Goal: Transaction & Acquisition: Purchase product/service

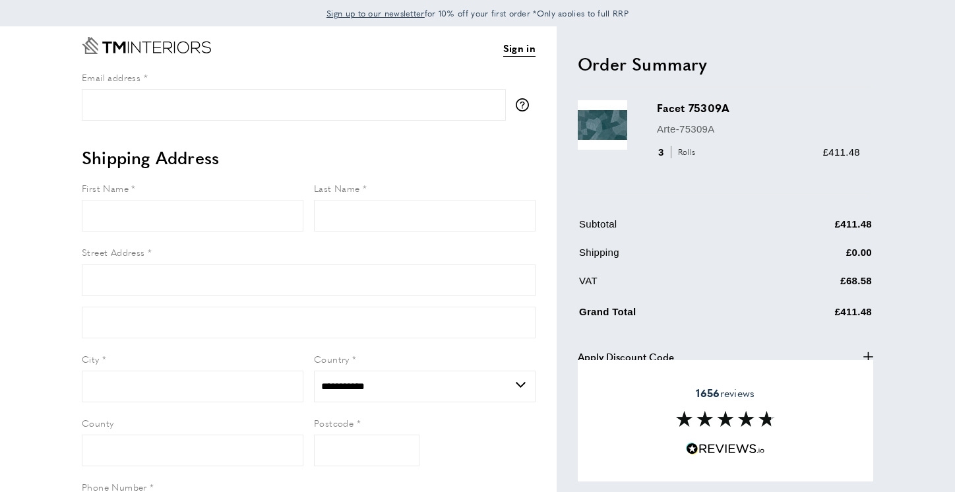
select select "**"
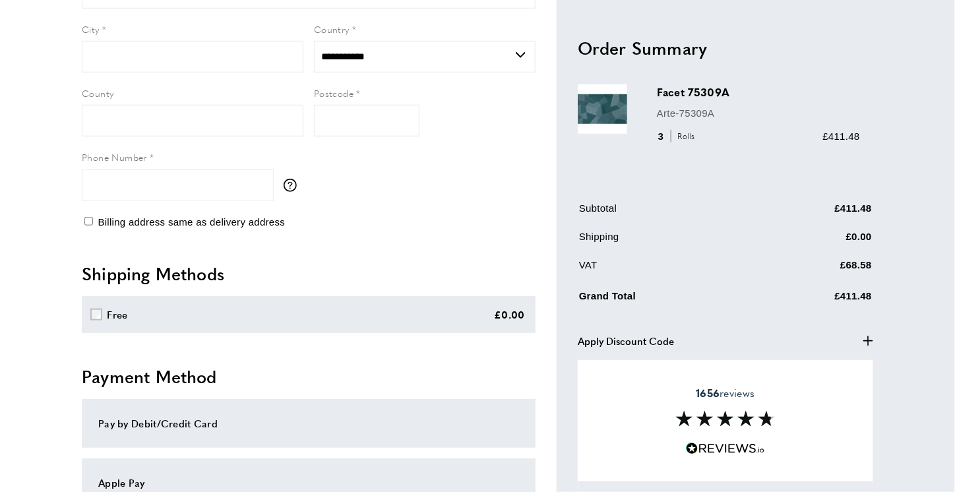
scroll to position [462, 0]
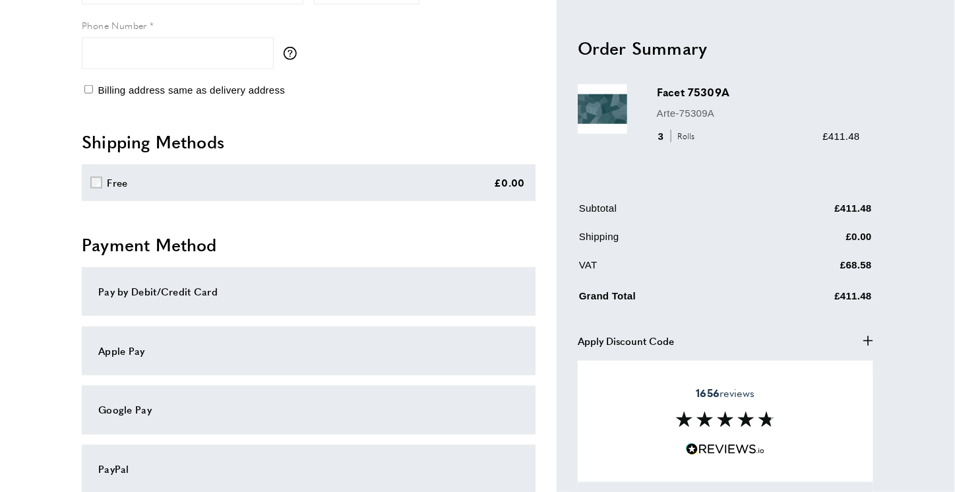
click at [865, 337] on icon "plus" at bounding box center [868, 341] width 10 height 10
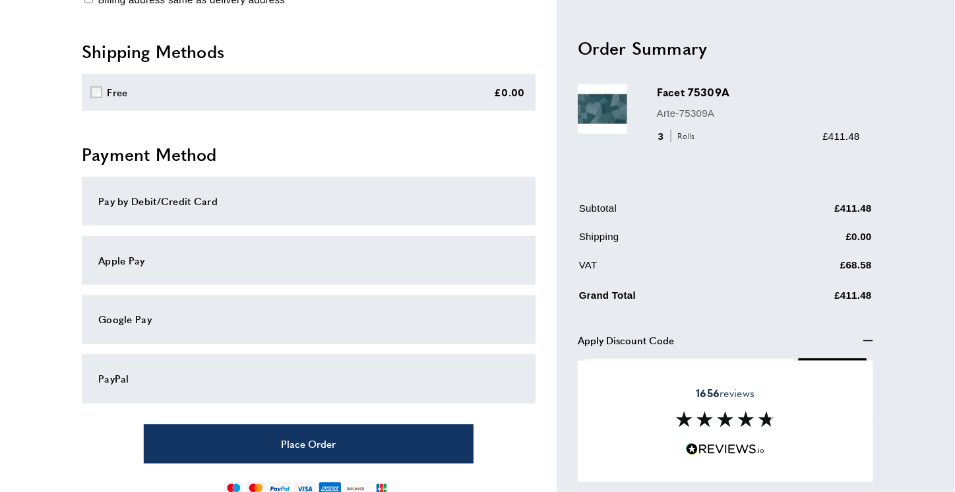
scroll to position [615, 0]
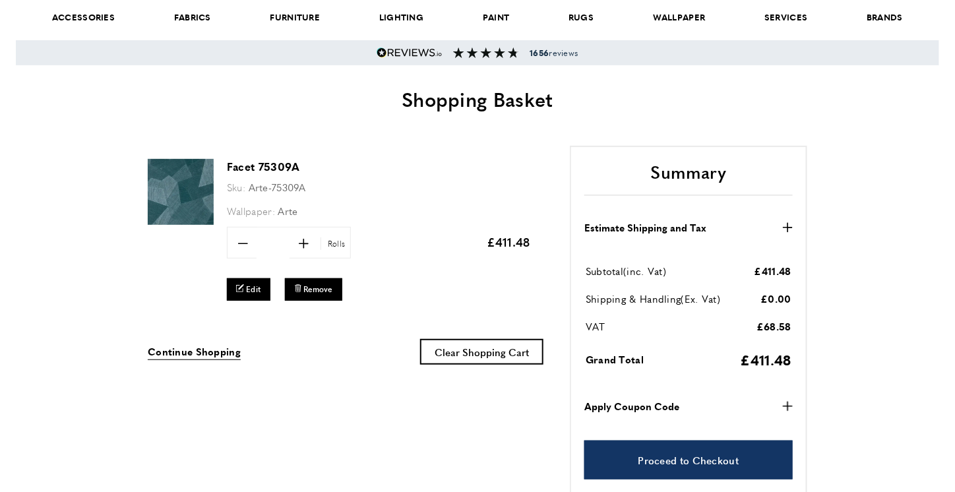
scroll to position [132, 0]
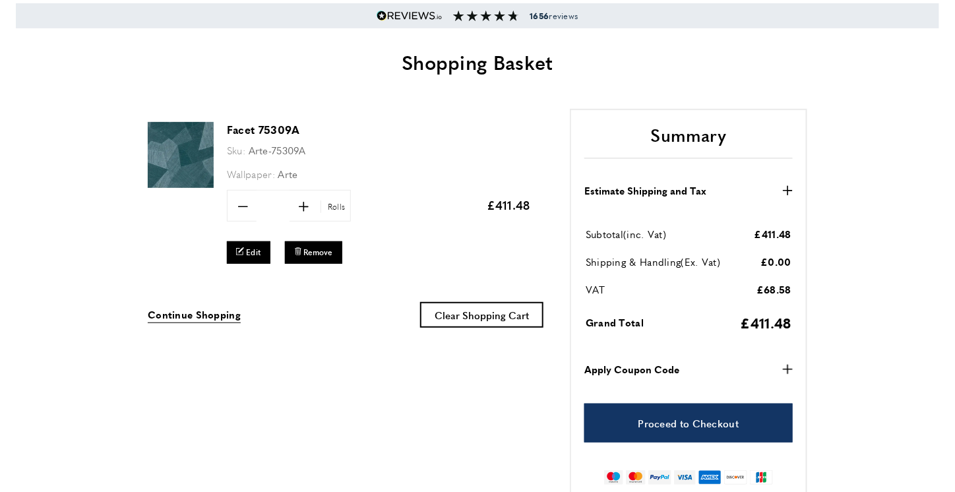
click at [783, 371] on icon "plus" at bounding box center [788, 370] width 10 height 10
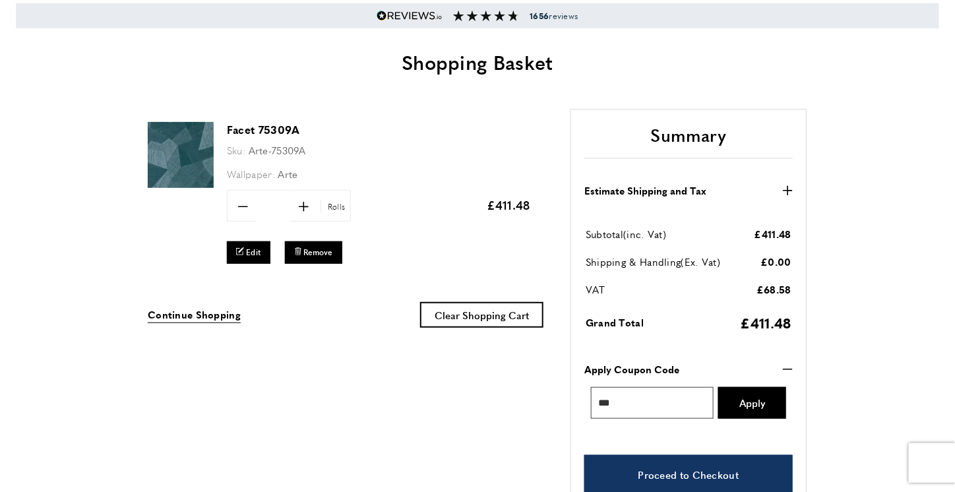
type input "***"
click at [741, 398] on span "Apply" at bounding box center [752, 403] width 26 height 10
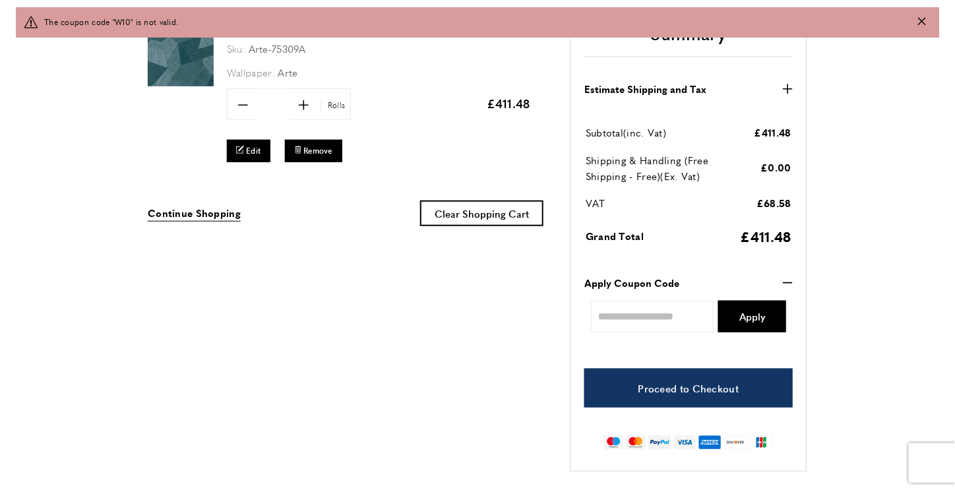
scroll to position [198, 0]
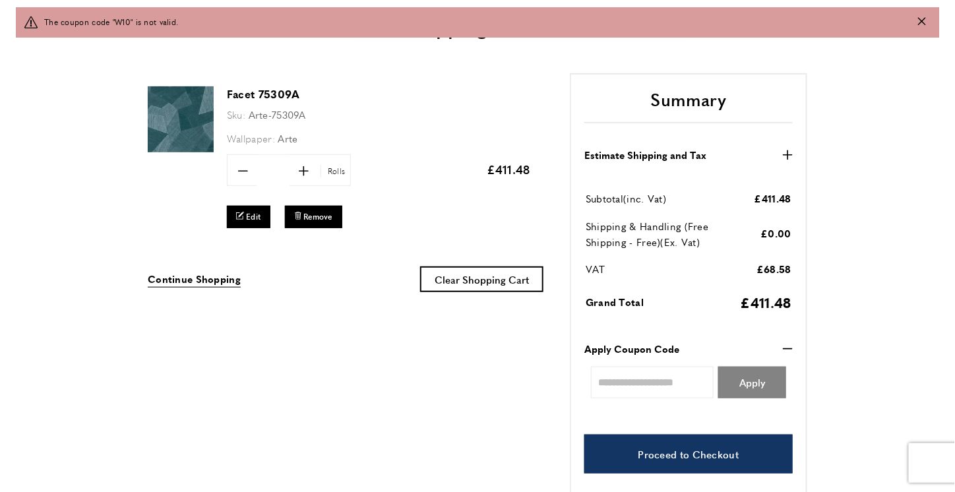
click at [744, 387] on span "Apply" at bounding box center [752, 382] width 26 height 10
type input "***"
click at [748, 386] on span "Apply" at bounding box center [752, 382] width 26 height 10
click at [787, 347] on icon "minus" at bounding box center [788, 349] width 10 height 10
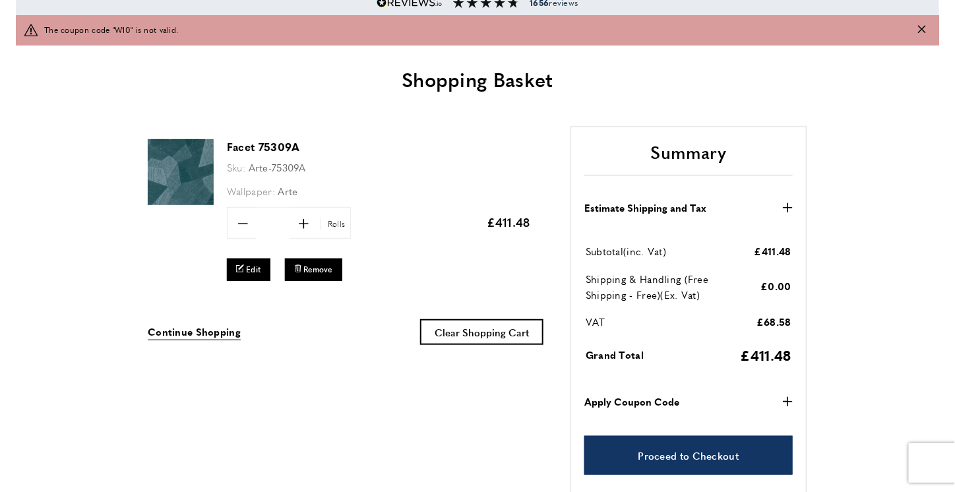
scroll to position [0, 0]
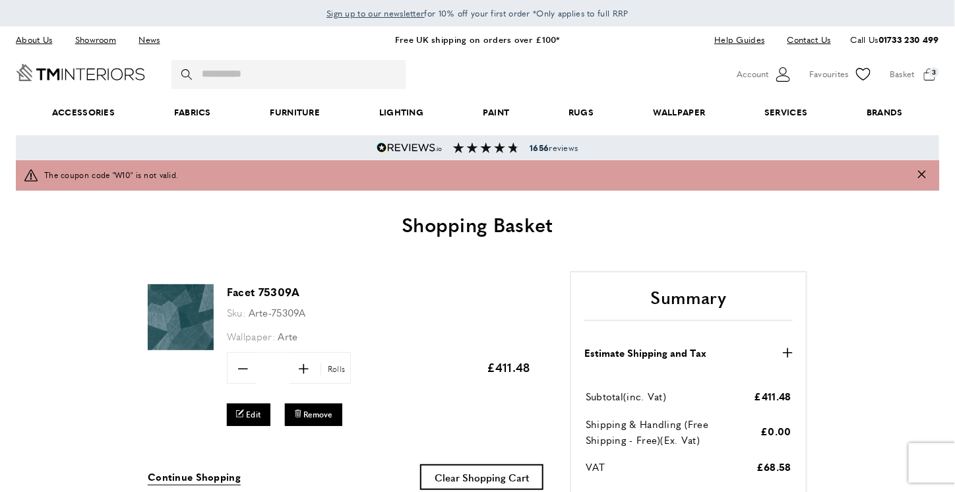
click at [901, 72] on div "basket basket-added Basket 3 Go to cart My Basket 10 of 3 products in cart disp…" at bounding box center [914, 75] width 49 height 20
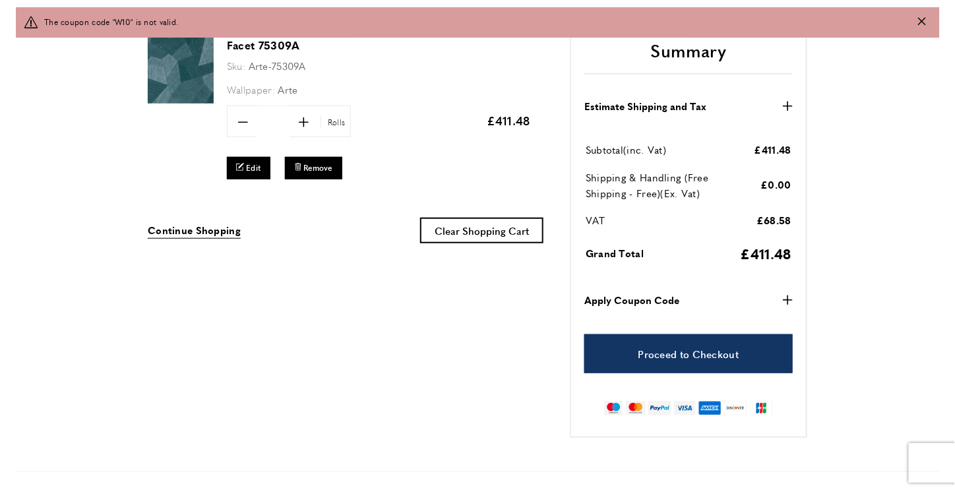
scroll to position [264, 0]
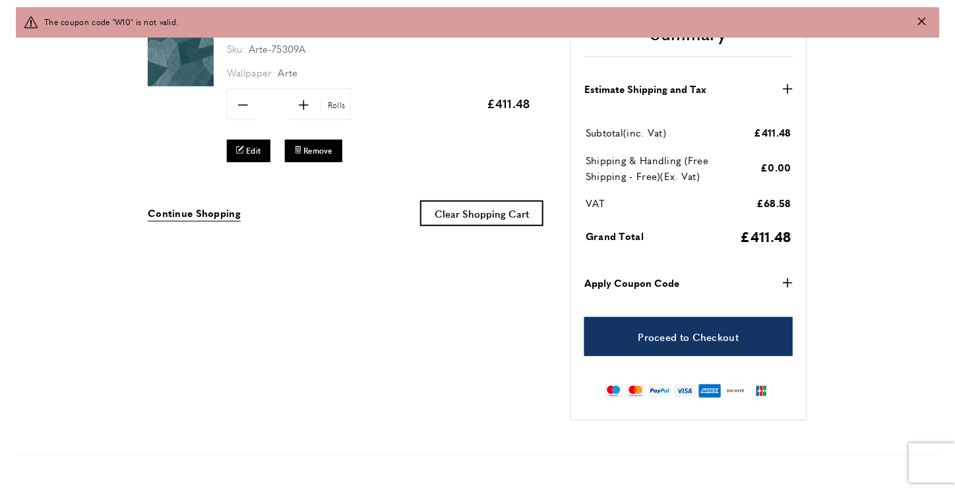
click at [784, 282] on icon "button" at bounding box center [788, 283] width 10 height 10
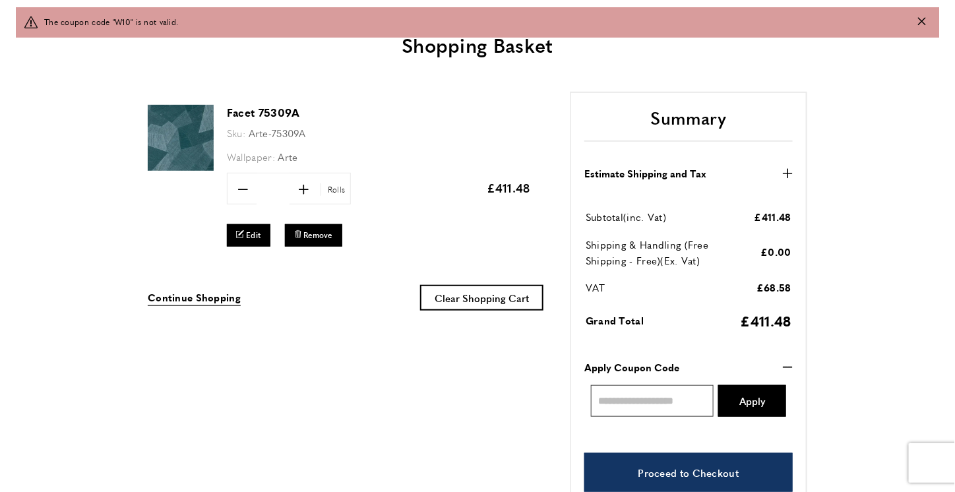
scroll to position [132, 0]
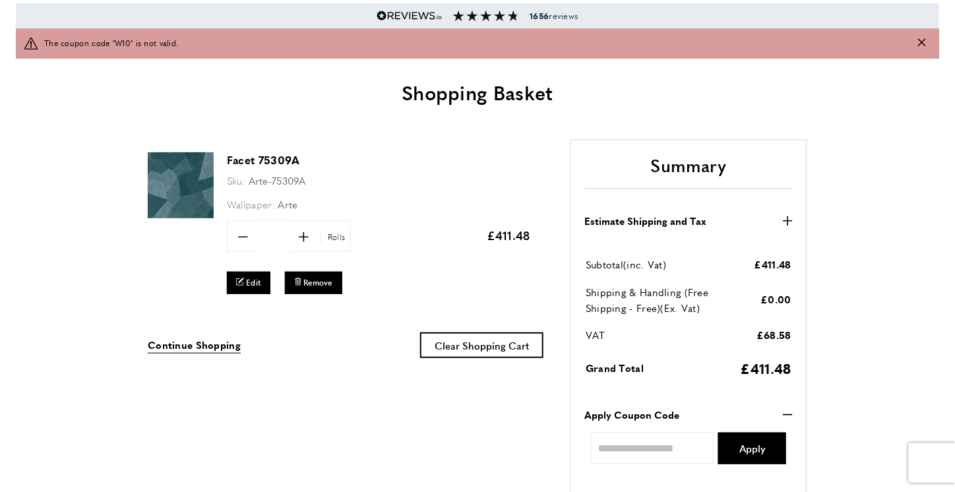
click at [246, 237] on icon "minus" at bounding box center [243, 237] width 10 height 10
type input "*"
click at [369, 237] on span "Update" at bounding box center [378, 236] width 35 height 14
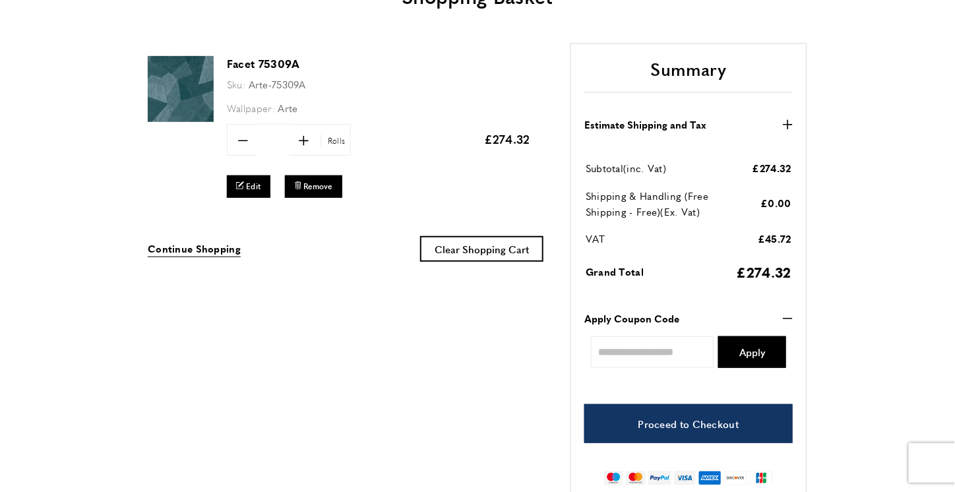
scroll to position [0, 3153]
